Goal: Information Seeking & Learning: Learn about a topic

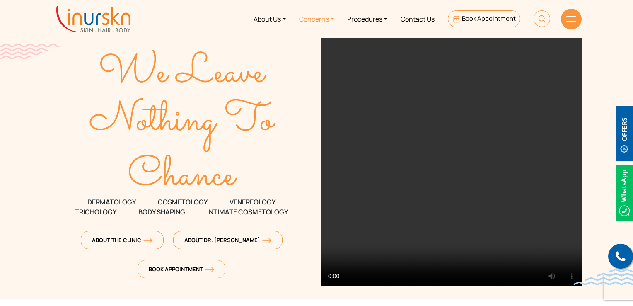
click at [309, 24] on link "Concerns" at bounding box center [316, 18] width 48 height 31
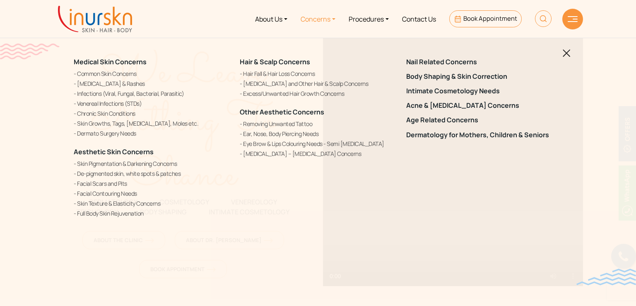
click at [568, 49] on img at bounding box center [567, 53] width 8 height 8
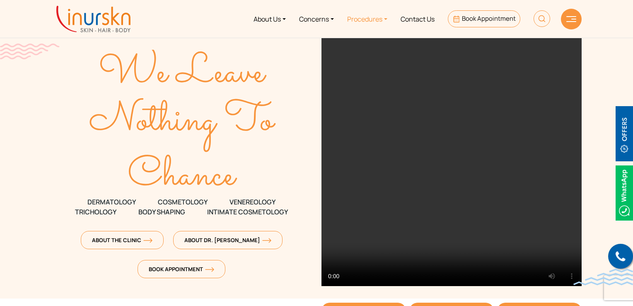
click at [382, 21] on link "Procedures" at bounding box center [366, 18] width 53 height 31
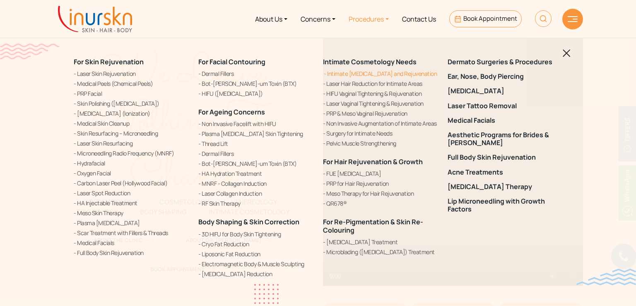
click at [362, 73] on link "Intimate [MEDICAL_DATA] and Rejuvenation" at bounding box center [380, 73] width 115 height 9
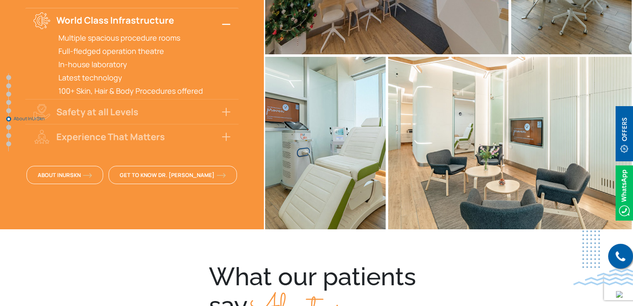
scroll to position [2090, 0]
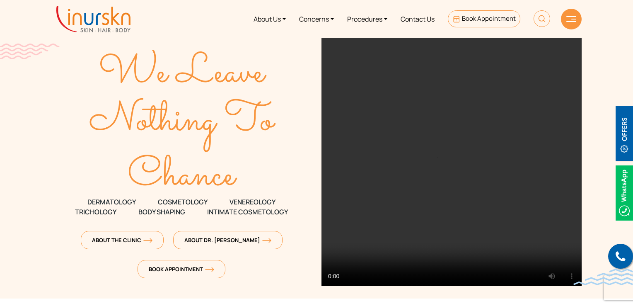
click at [364, 22] on link "Procedures" at bounding box center [366, 18] width 53 height 31
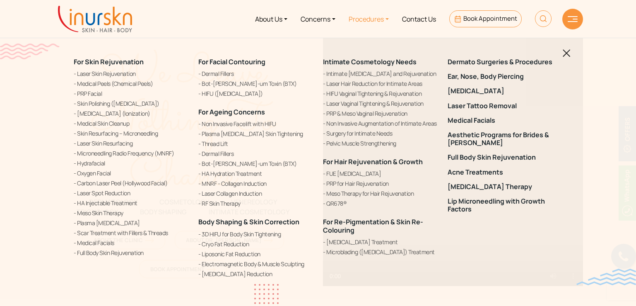
click at [541, 22] on img at bounding box center [543, 18] width 17 height 17
click at [478, 46] on input "text" at bounding box center [495, 48] width 135 height 15
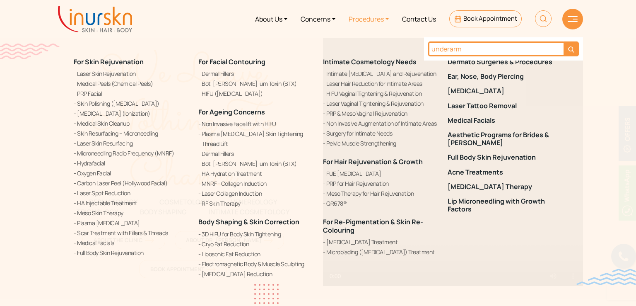
type input "underarm"
click at [564, 41] on button "submit" at bounding box center [571, 48] width 15 height 15
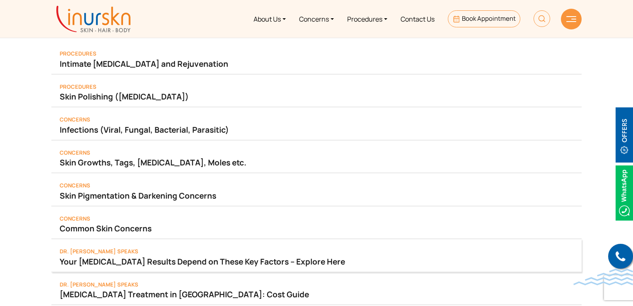
click at [149, 255] on link "Your [MEDICAL_DATA] Results Depend on These Key Factors – Explore Here" at bounding box center [316, 261] width 513 height 12
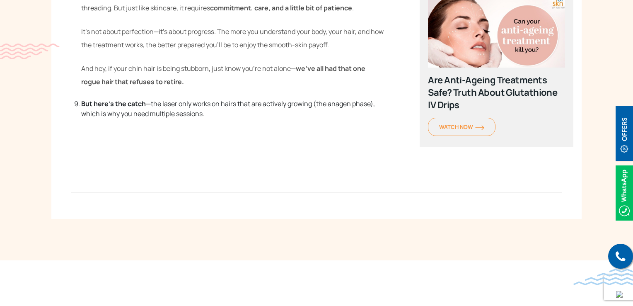
scroll to position [1831, 0]
